Goal: Transaction & Acquisition: Purchase product/service

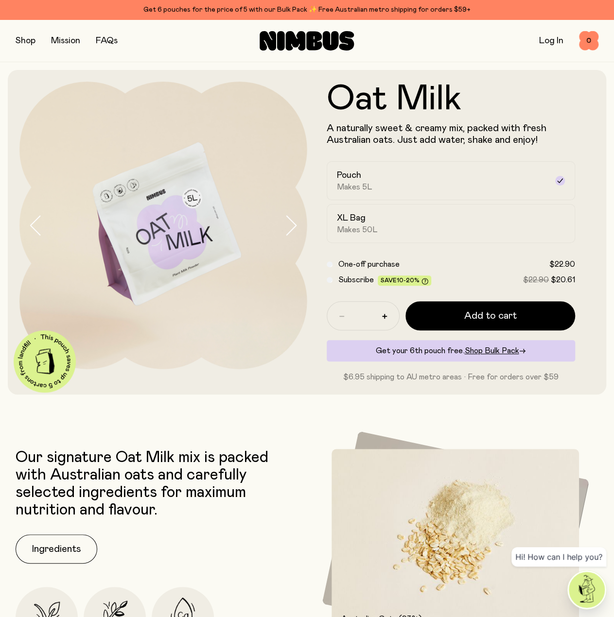
click at [27, 45] on button "button" at bounding box center [26, 41] width 20 height 14
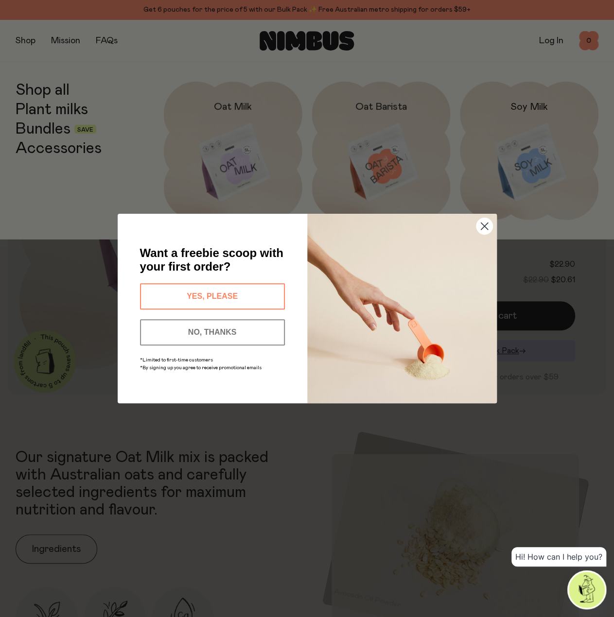
click at [486, 224] on icon "Close dialog" at bounding box center [484, 226] width 7 height 7
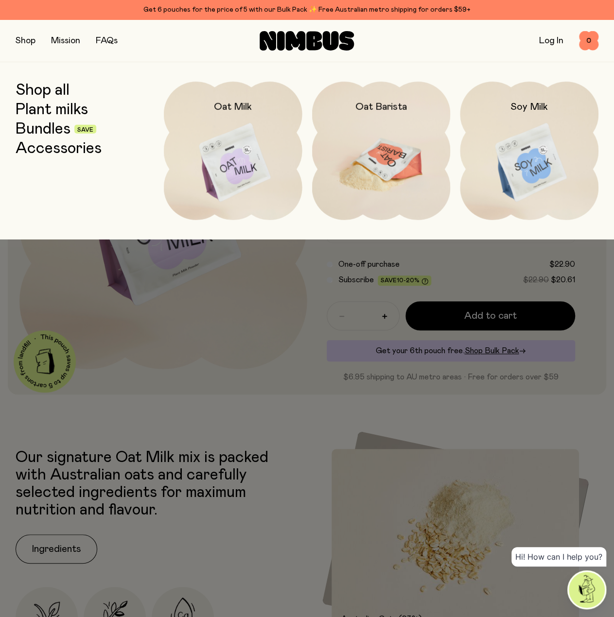
click at [374, 158] on img at bounding box center [381, 163] width 139 height 163
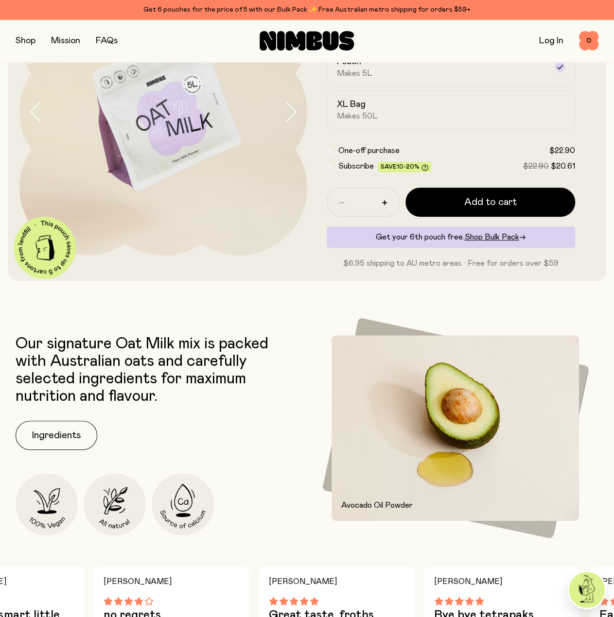
scroll to position [194, 0]
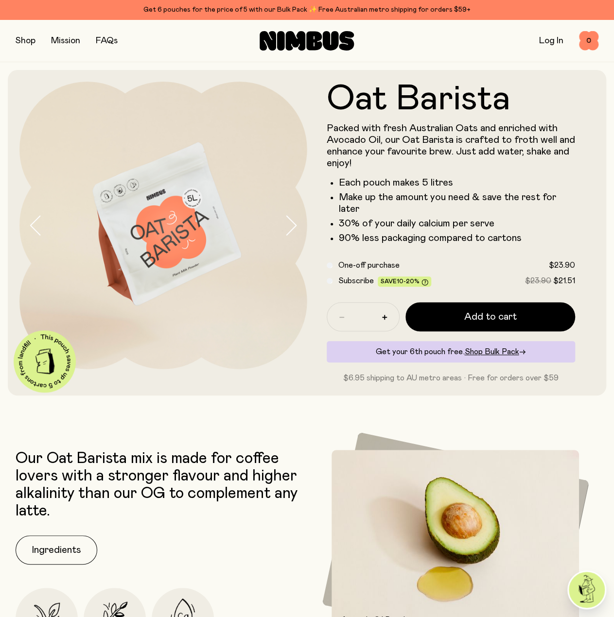
click at [463, 133] on p "Packed with fresh Australian Oats and enriched with Avocado Oil, our Oat Barist…" at bounding box center [451, 145] width 249 height 47
click at [476, 317] on span "Add to cart" at bounding box center [490, 317] width 52 height 14
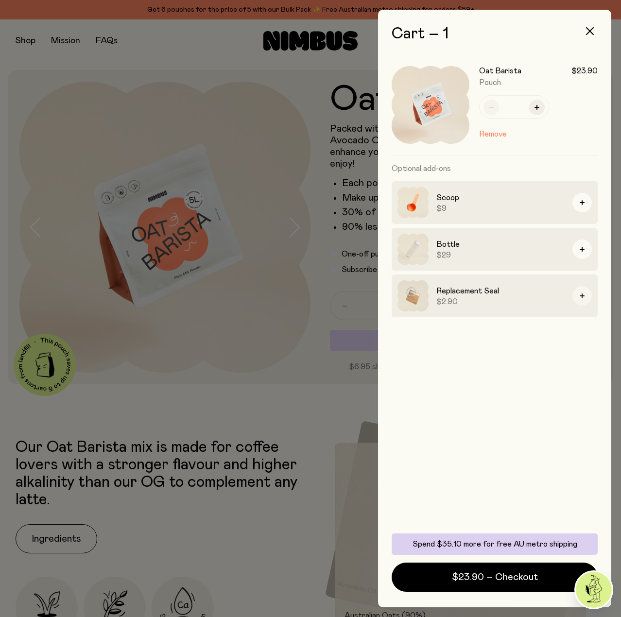
click at [582, 300] on button "button" at bounding box center [582, 295] width 19 height 19
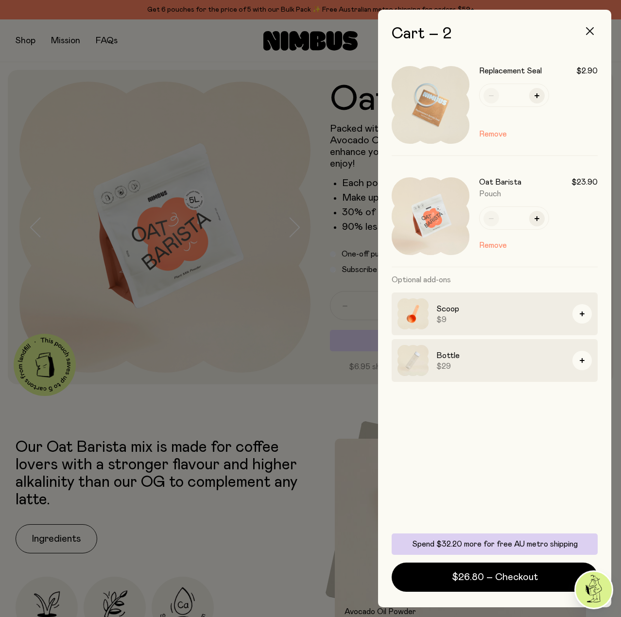
click at [583, 33] on button "button" at bounding box center [589, 30] width 23 height 23
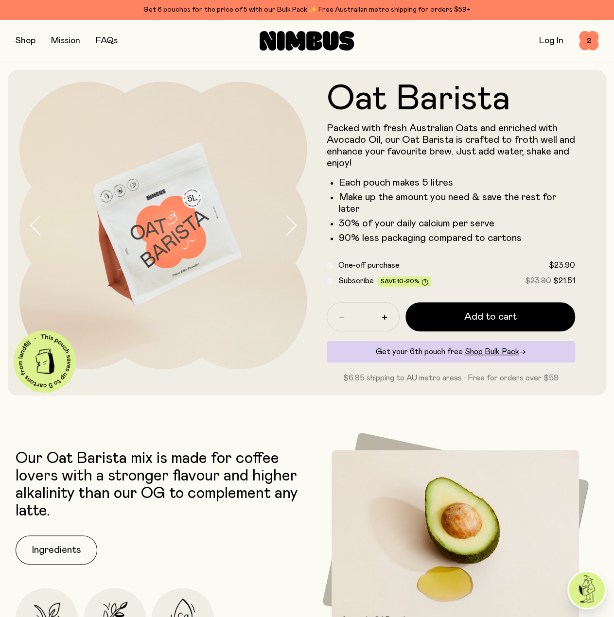
click at [18, 43] on button "button" at bounding box center [26, 41] width 20 height 14
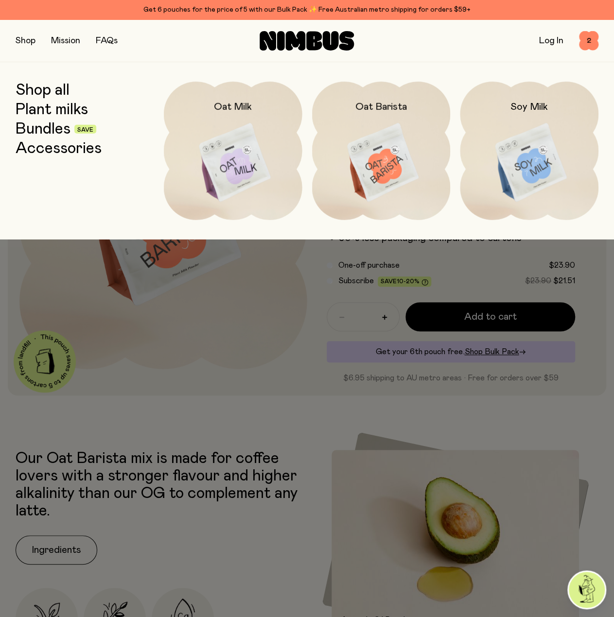
click at [40, 108] on link "Plant milks" at bounding box center [52, 109] width 72 height 17
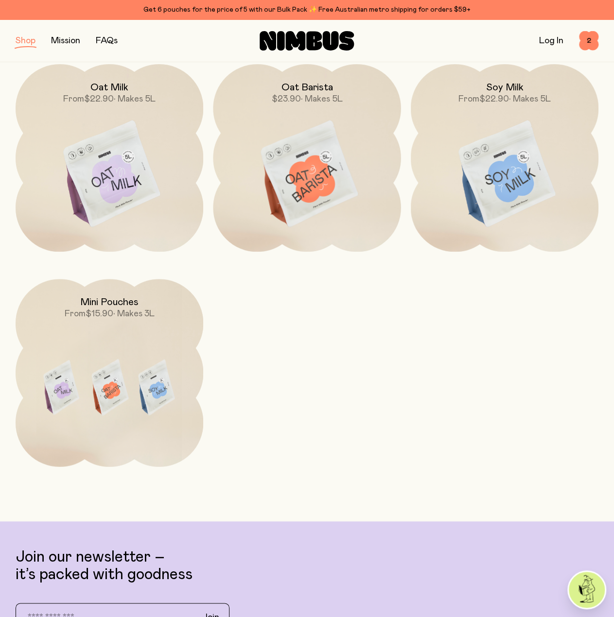
scroll to position [259, 0]
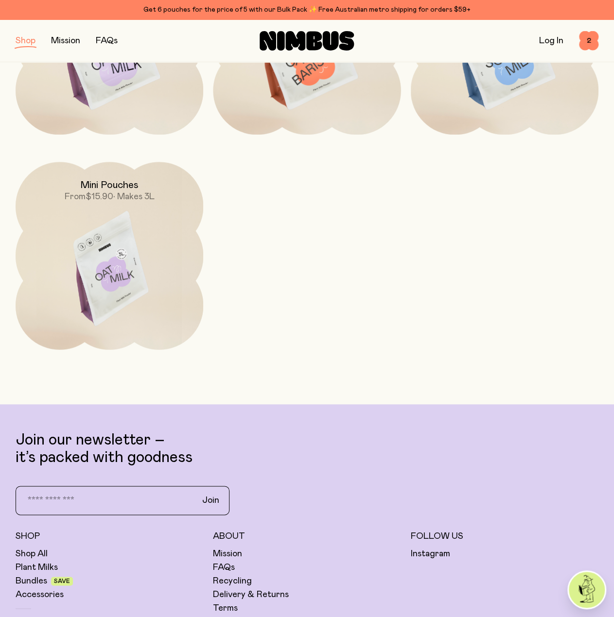
click at [89, 181] on h2 "Mini Pouches" at bounding box center [109, 185] width 58 height 12
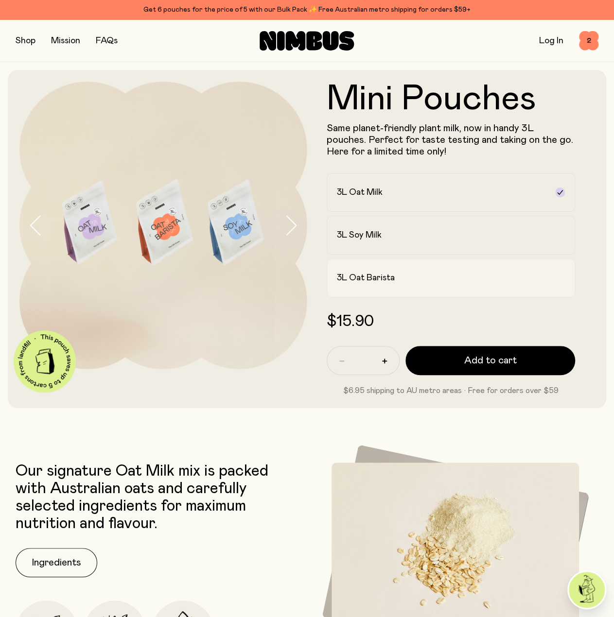
click at [420, 284] on label "3L Oat Barista" at bounding box center [451, 278] width 249 height 39
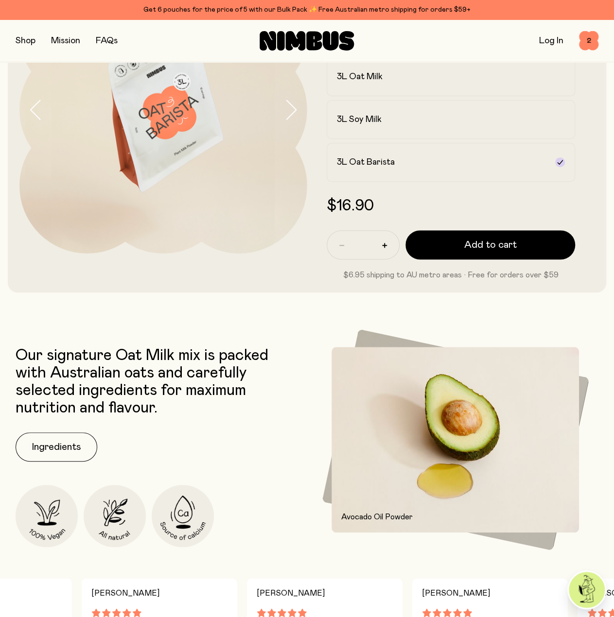
scroll to position [65, 0]
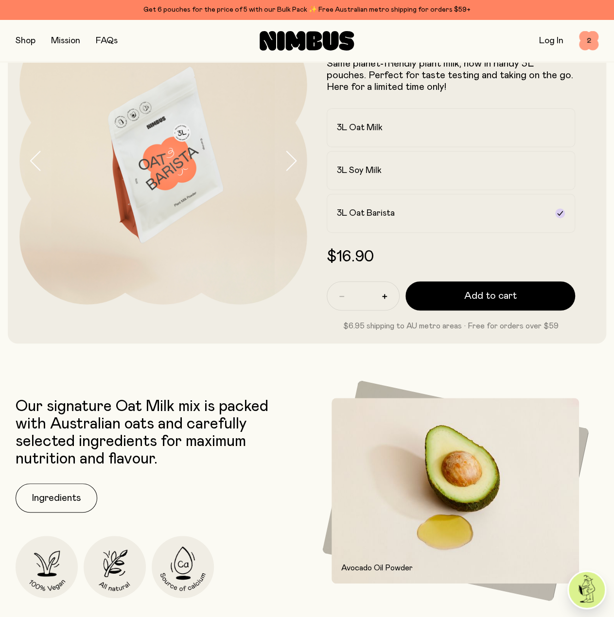
click at [590, 39] on span "2" at bounding box center [588, 40] width 19 height 19
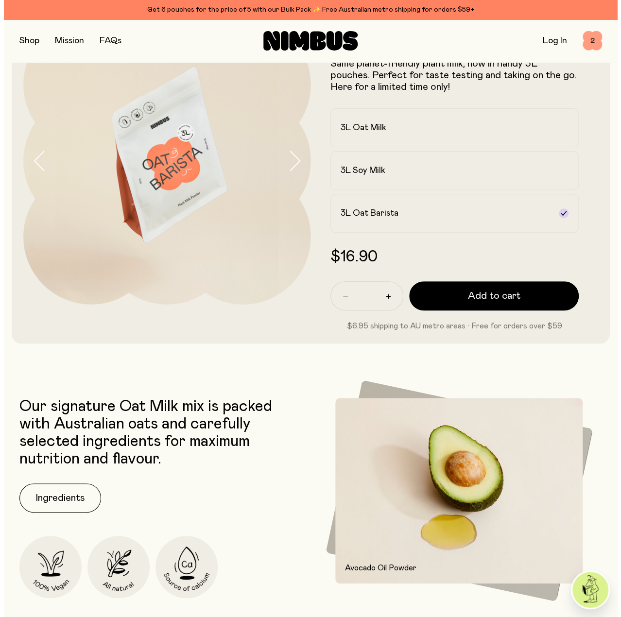
scroll to position [0, 0]
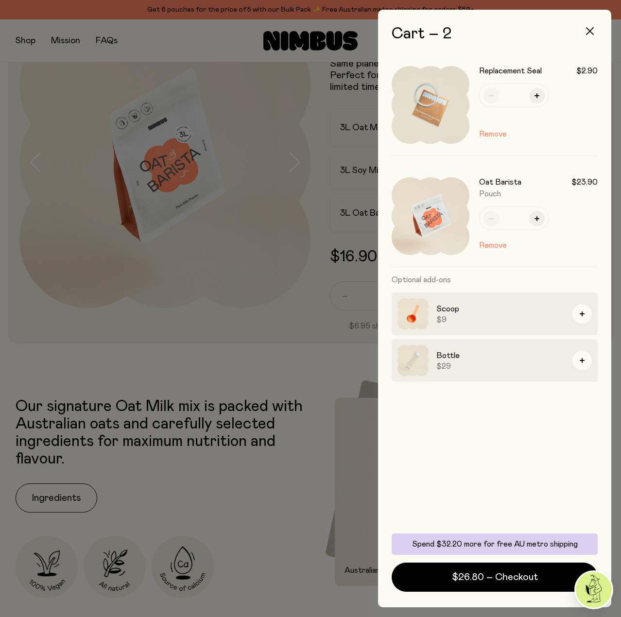
click at [588, 32] on icon "button" at bounding box center [590, 31] width 8 height 8
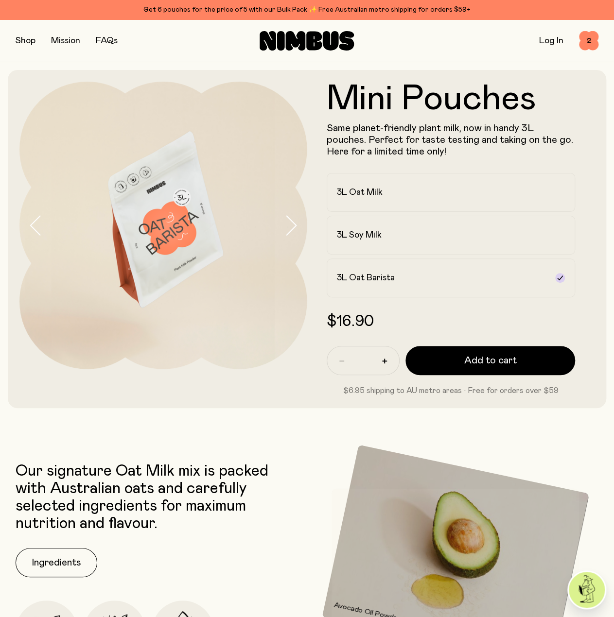
click at [32, 47] on button "button" at bounding box center [26, 41] width 20 height 14
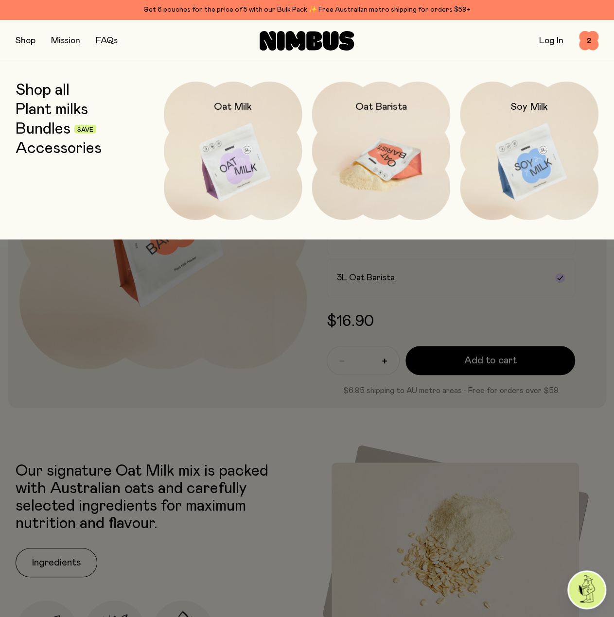
click at [378, 144] on img at bounding box center [381, 163] width 139 height 163
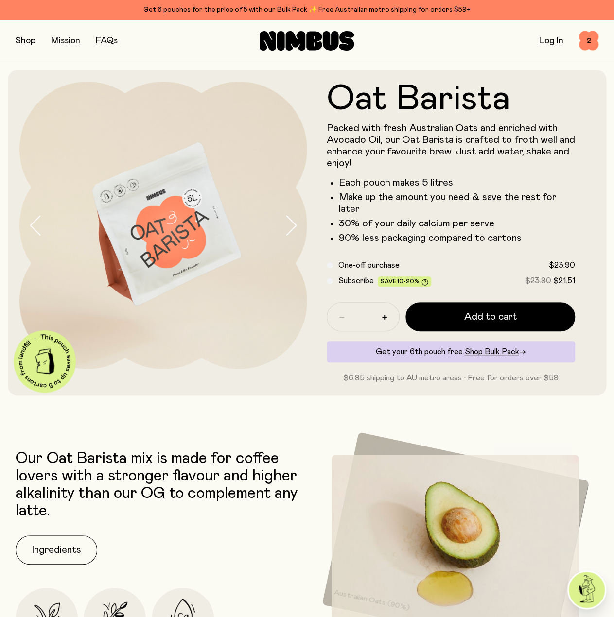
drag, startPoint x: 340, startPoint y: 437, endPoint x: 293, endPoint y: 107, distance: 333.0
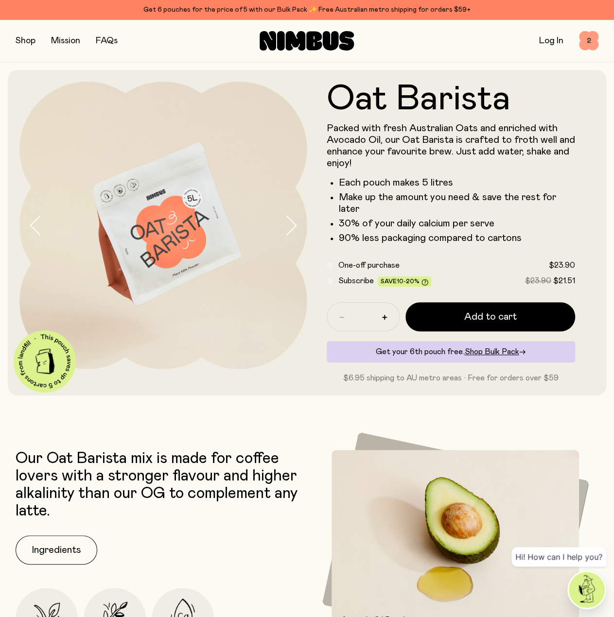
click at [588, 40] on span "2" at bounding box center [588, 40] width 19 height 19
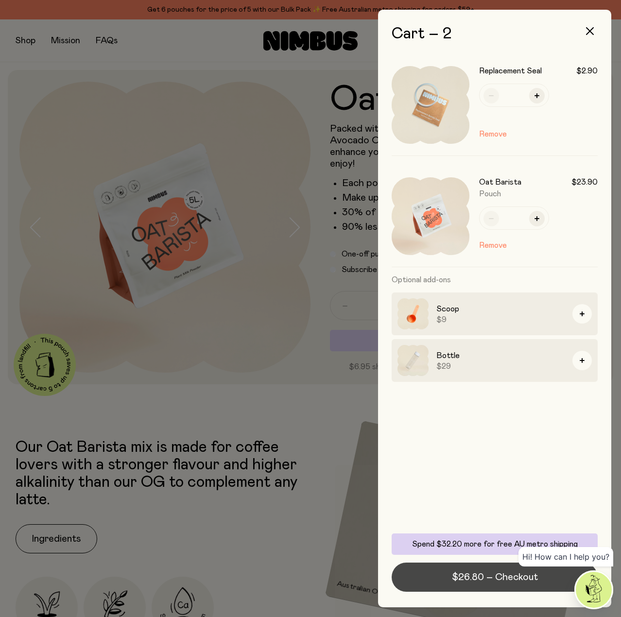
click at [453, 583] on span "$26.80 – Checkout" at bounding box center [495, 578] width 86 height 14
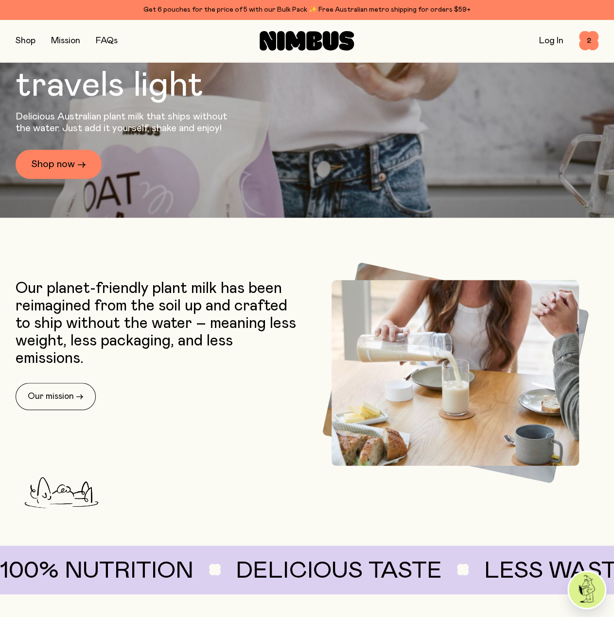
scroll to position [259, 0]
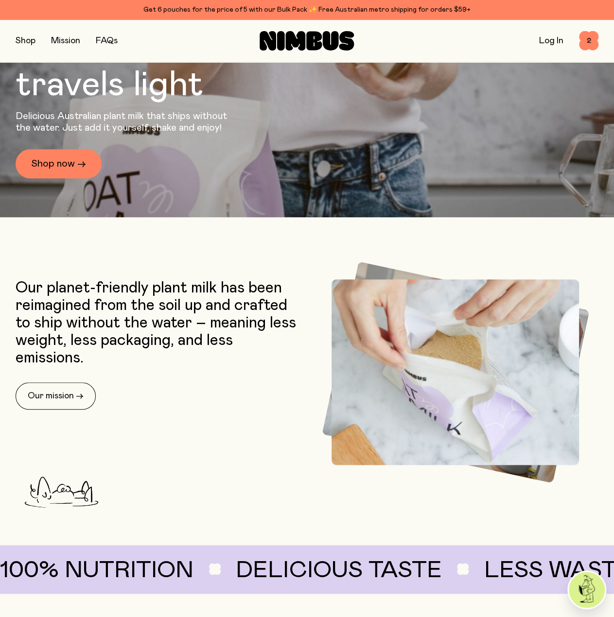
click at [26, 42] on button "button" at bounding box center [26, 41] width 20 height 14
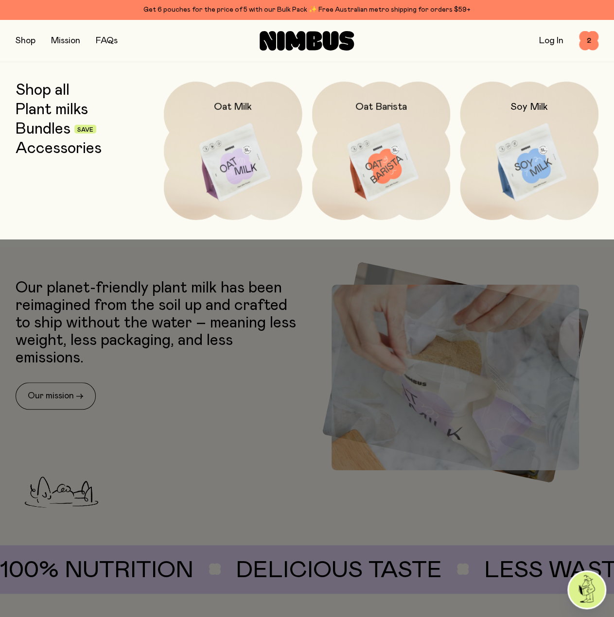
click at [30, 87] on link "Shop all" at bounding box center [43, 90] width 54 height 17
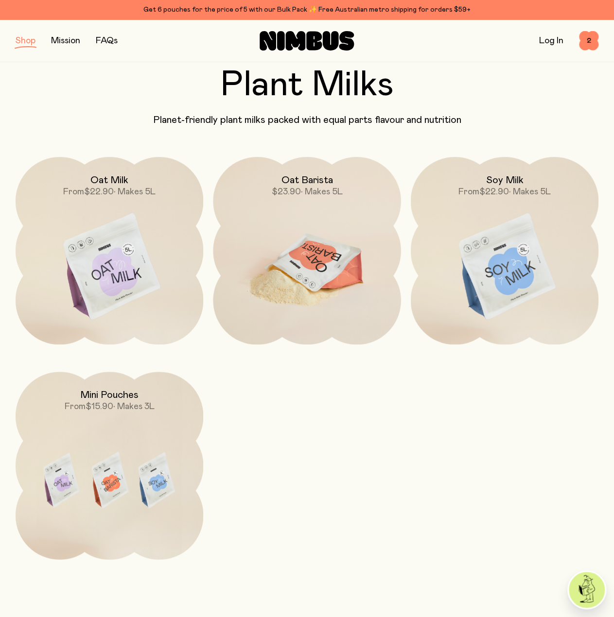
scroll to position [65, 0]
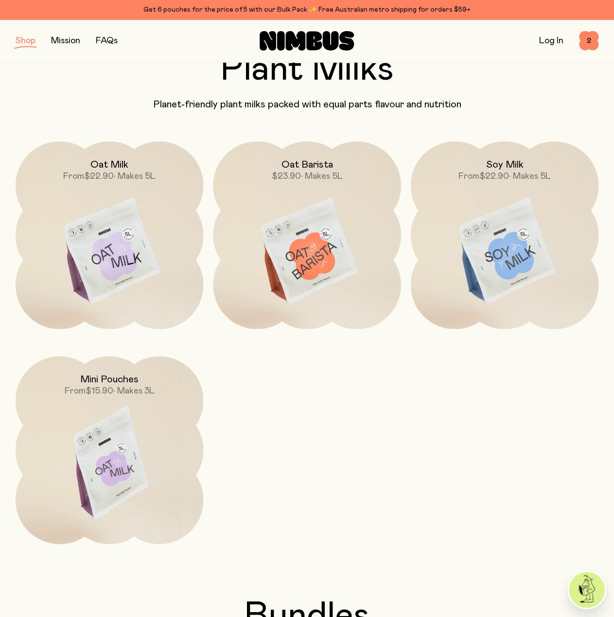
click at [113, 422] on img at bounding box center [110, 466] width 188 height 221
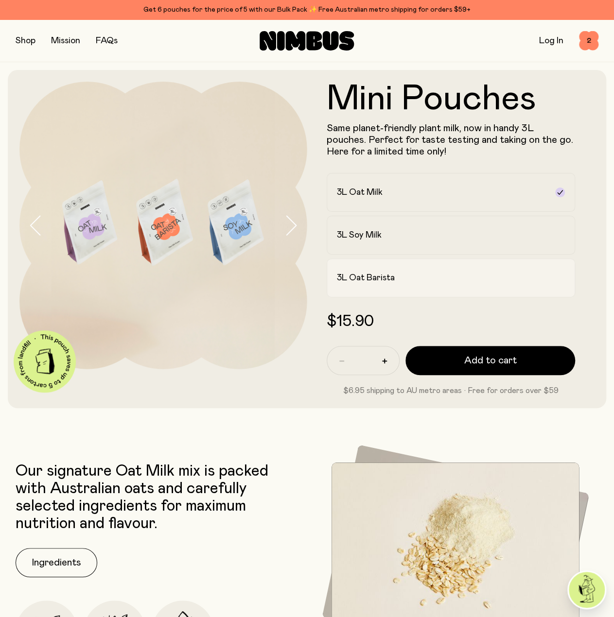
click at [343, 283] on h2 "3L Oat Barista" at bounding box center [366, 278] width 58 height 12
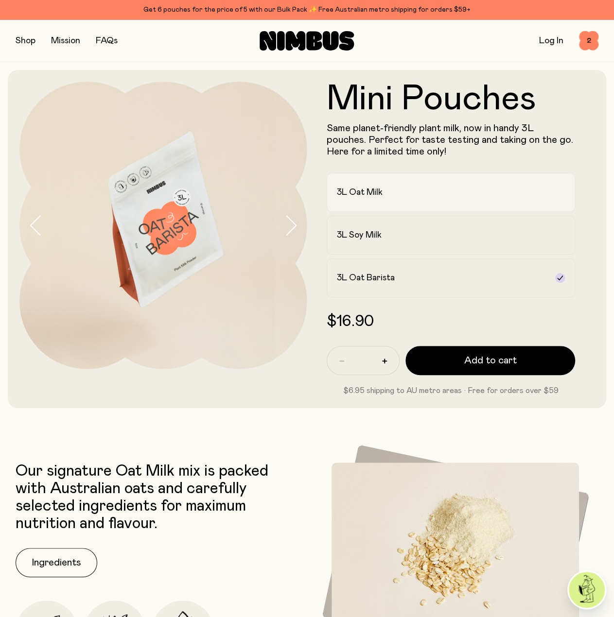
click at [384, 199] on label "3L Oat Milk" at bounding box center [451, 192] width 249 height 39
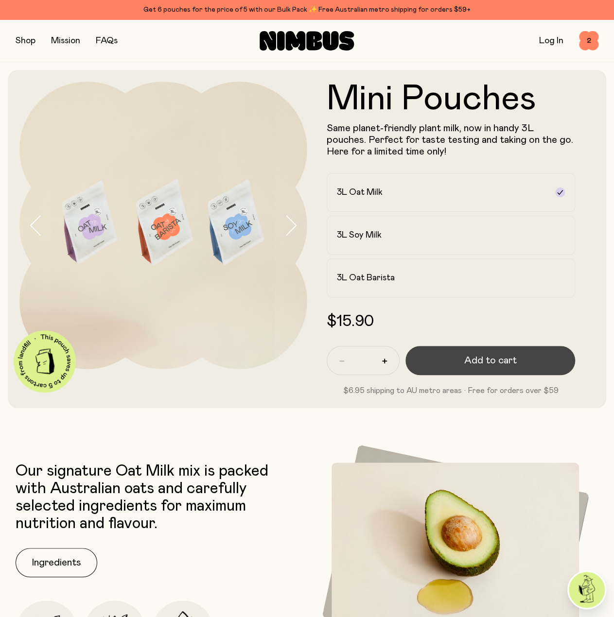
click at [485, 362] on span "Add to cart" at bounding box center [490, 361] width 52 height 14
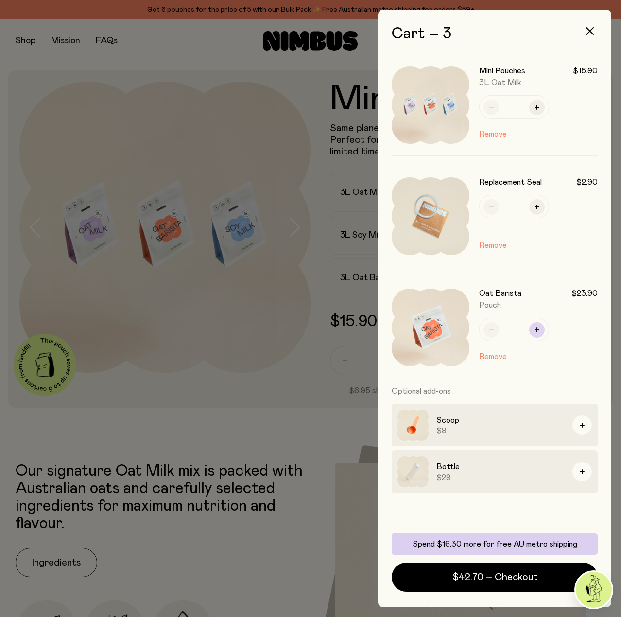
click at [535, 333] on button "button" at bounding box center [537, 330] width 16 height 16
type input "*"
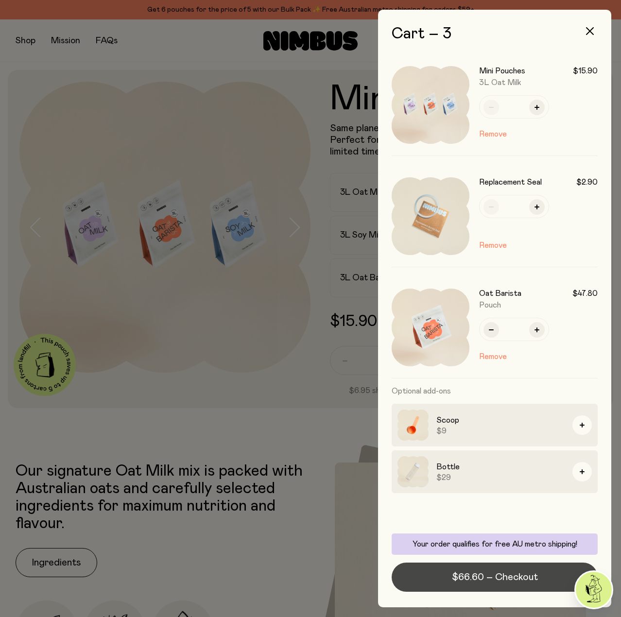
click at [476, 579] on span "$66.60 – Checkout" at bounding box center [495, 578] width 86 height 14
